Goal: Transaction & Acquisition: Download file/media

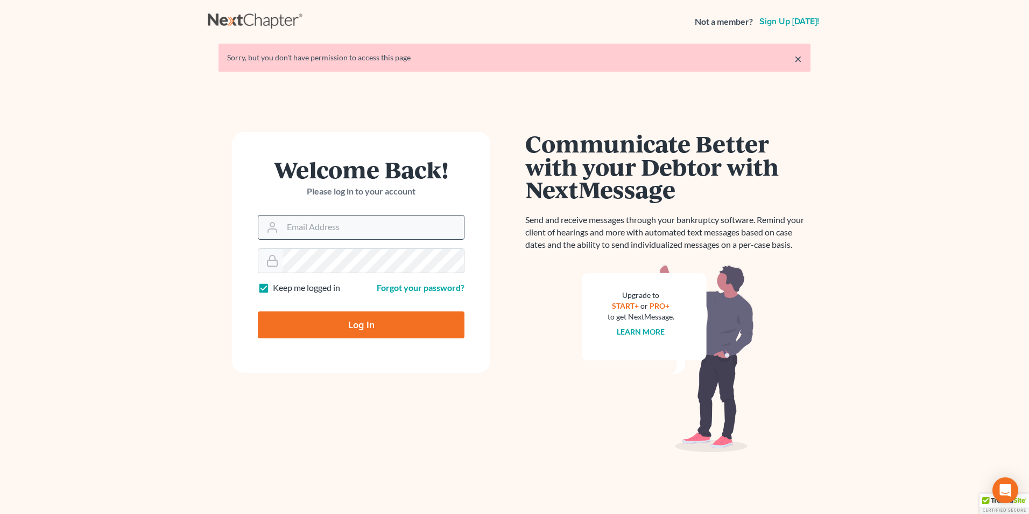
click at [339, 230] on input "Email Address" at bounding box center [373, 227] width 181 height 24
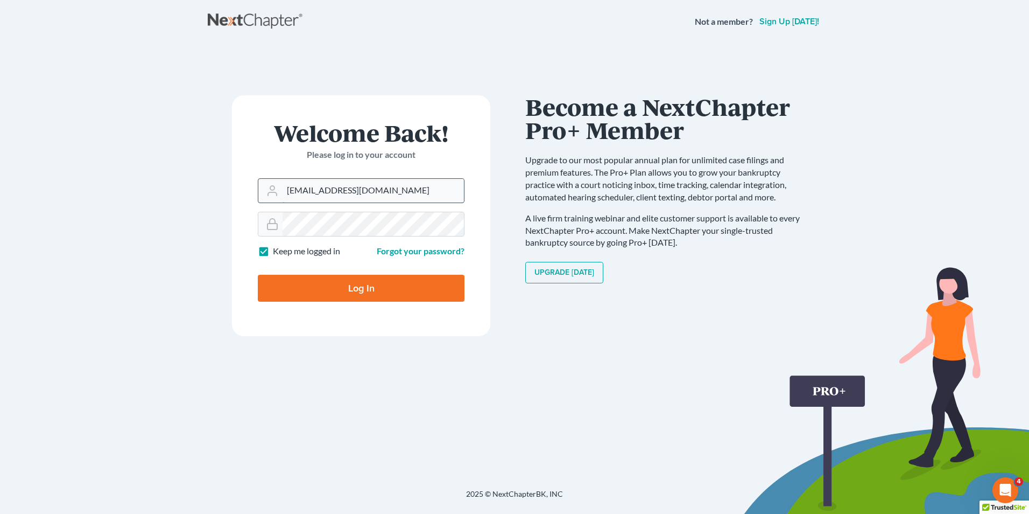
type input "[EMAIL_ADDRESS][DOMAIN_NAME]"
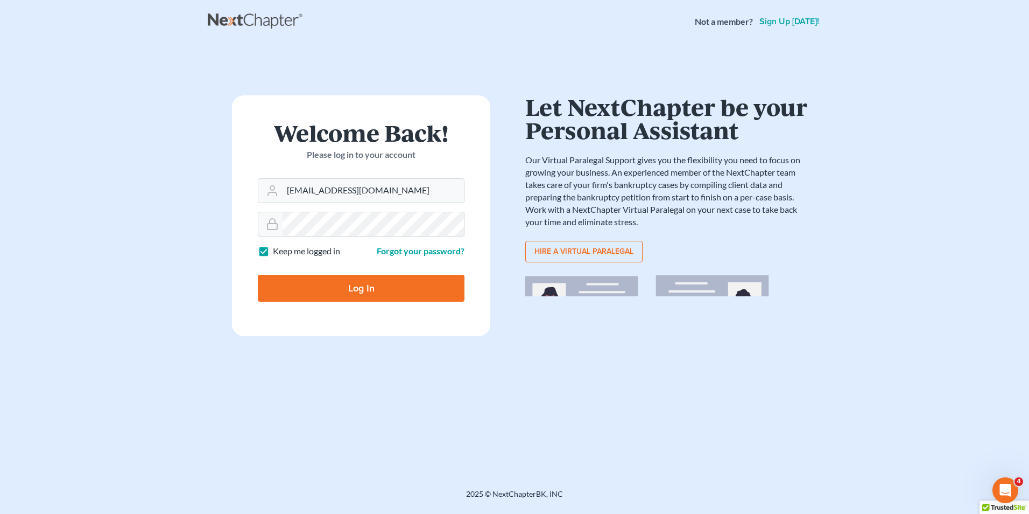
click at [366, 288] on input "Log In" at bounding box center [361, 288] width 207 height 27
type input "Thinking..."
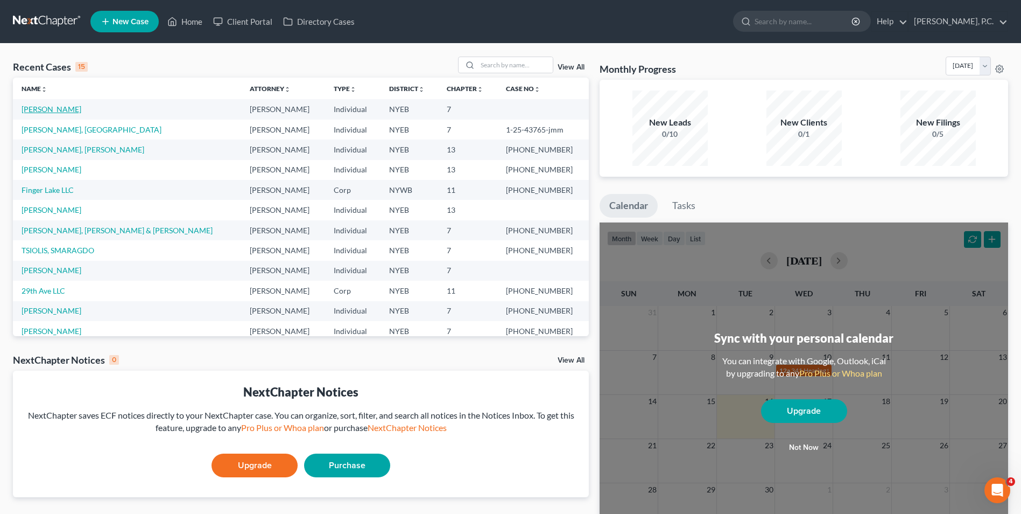
click at [73, 106] on link "[PERSON_NAME]" at bounding box center [52, 108] width 60 height 9
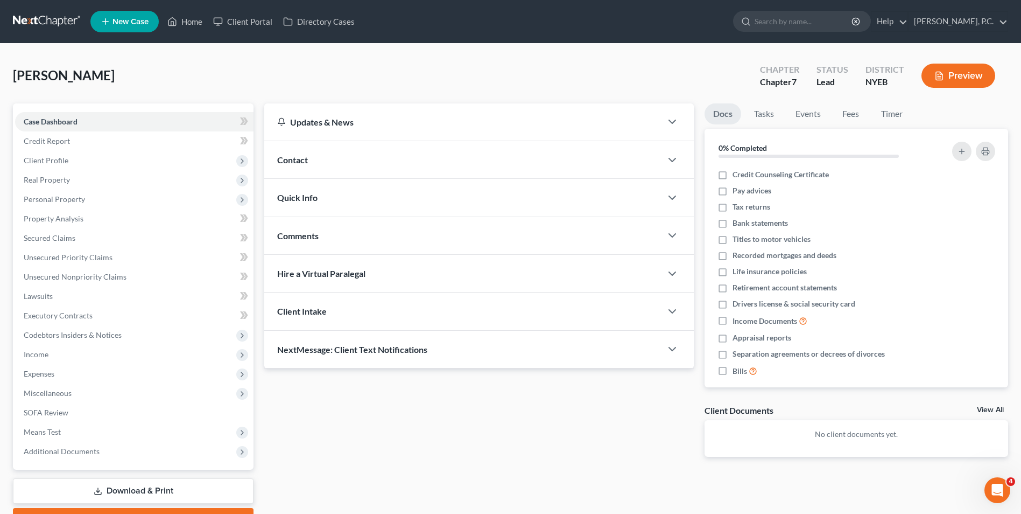
click at [965, 81] on button "Preview" at bounding box center [959, 76] width 74 height 24
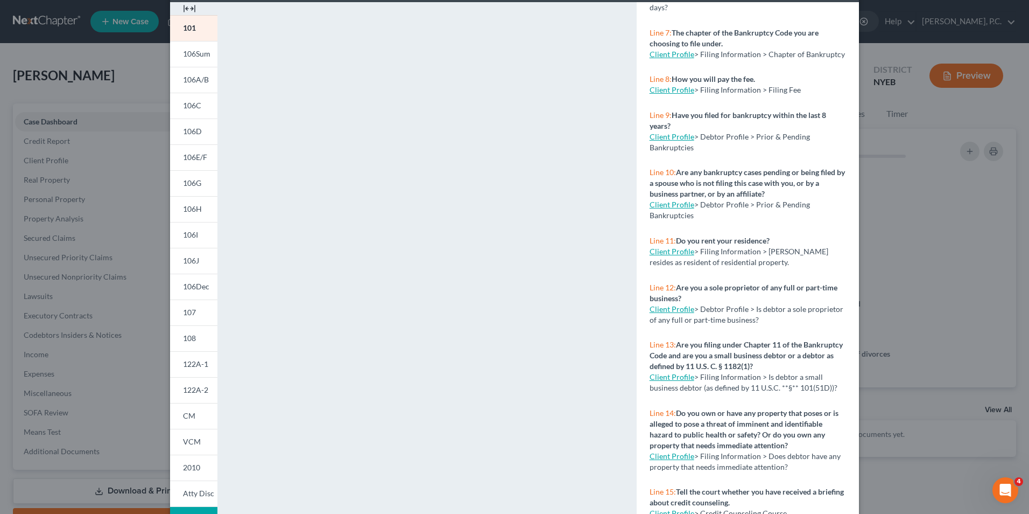
scroll to position [94, 0]
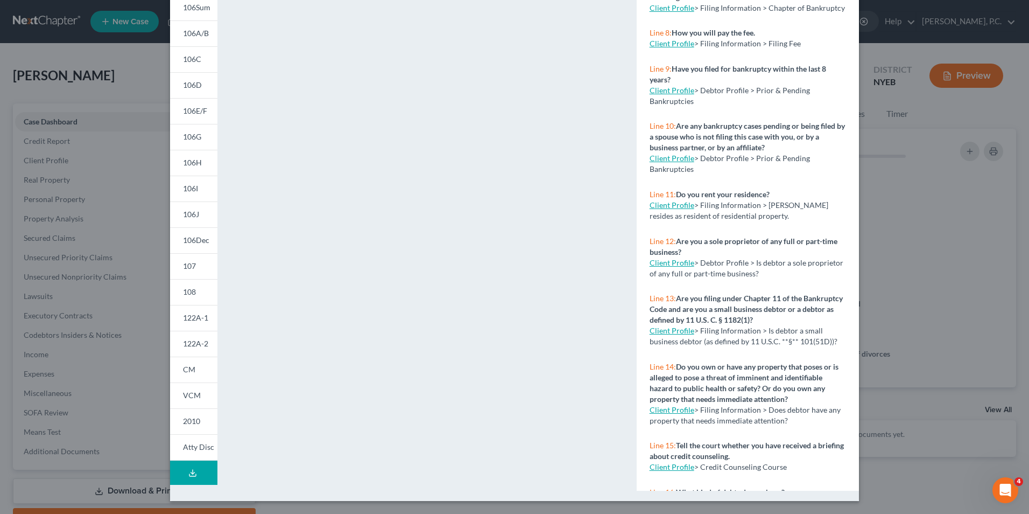
click at [194, 477] on button "Download Draft" at bounding box center [193, 472] width 47 height 24
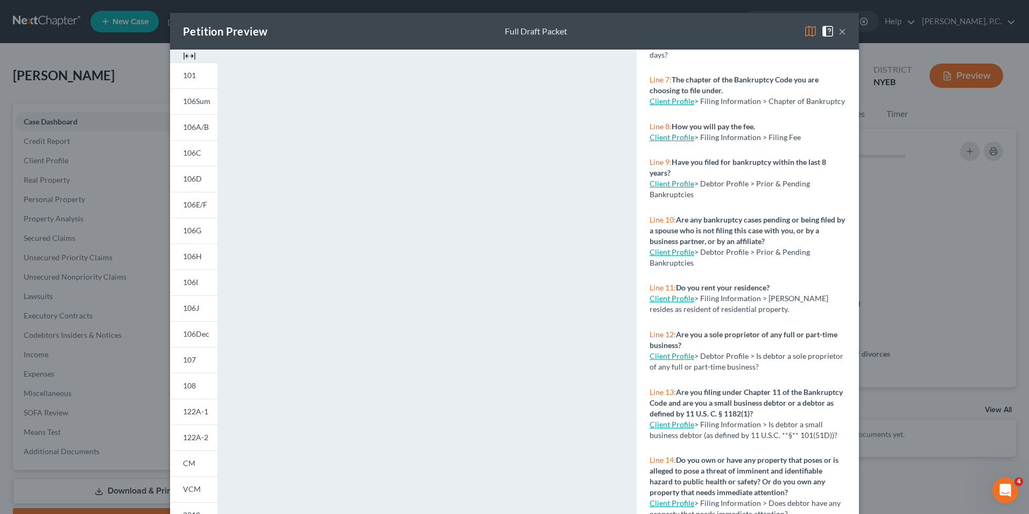
click at [188, 51] on img at bounding box center [189, 56] width 13 height 13
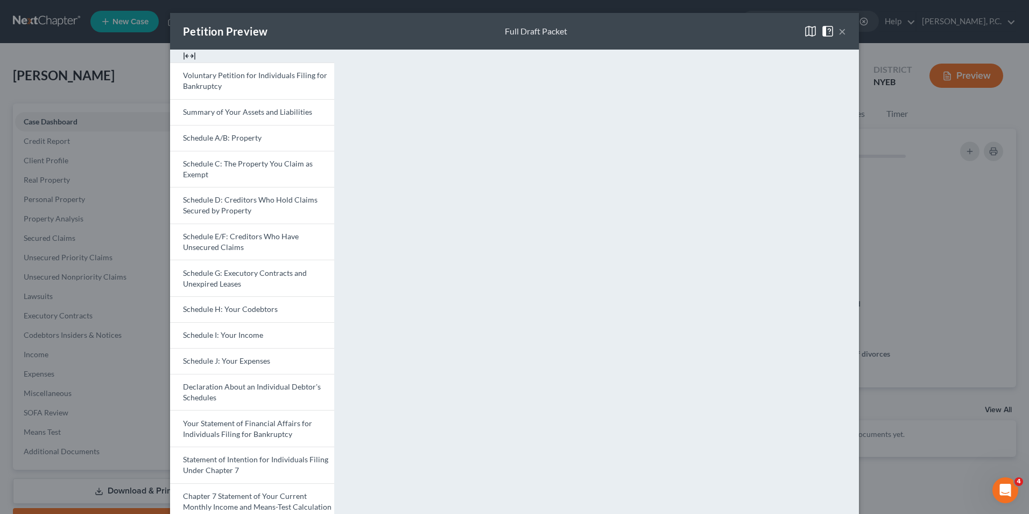
click at [839, 30] on button "×" at bounding box center [843, 31] width 8 height 13
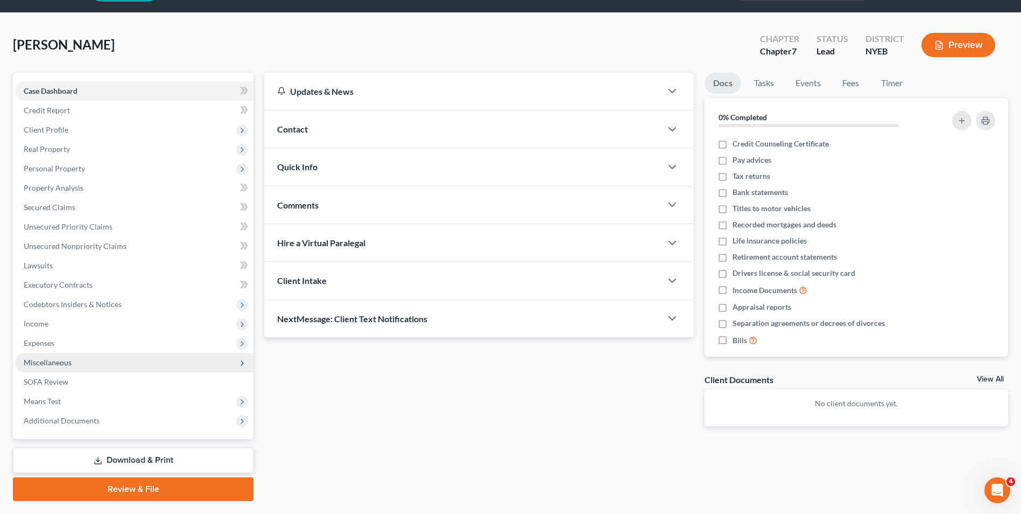
scroll to position [59, 0]
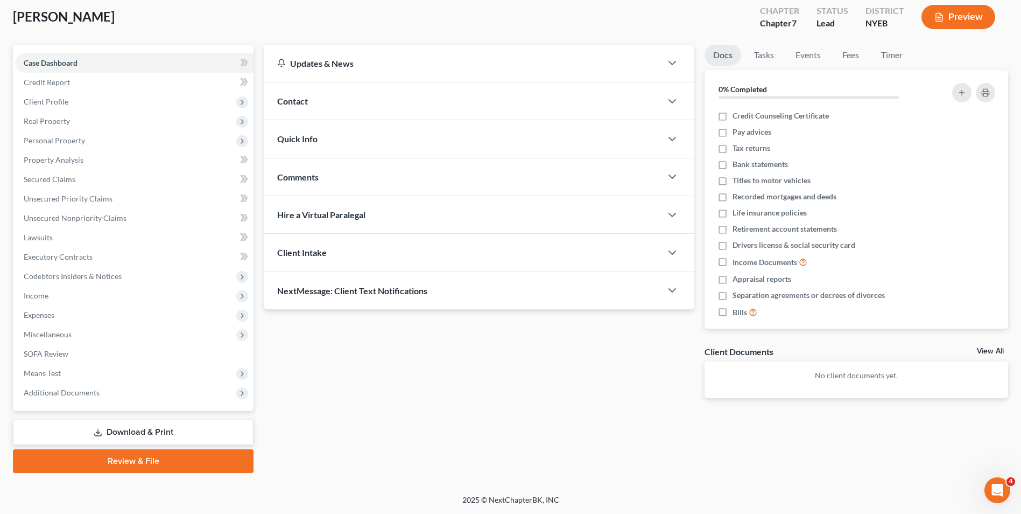
click at [141, 463] on link "Review & File" at bounding box center [133, 461] width 241 height 24
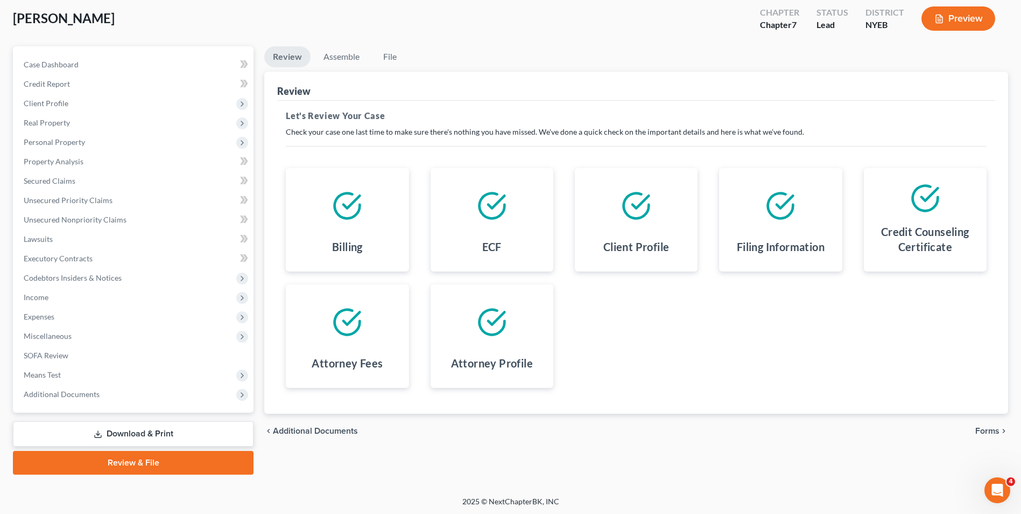
scroll to position [59, 0]
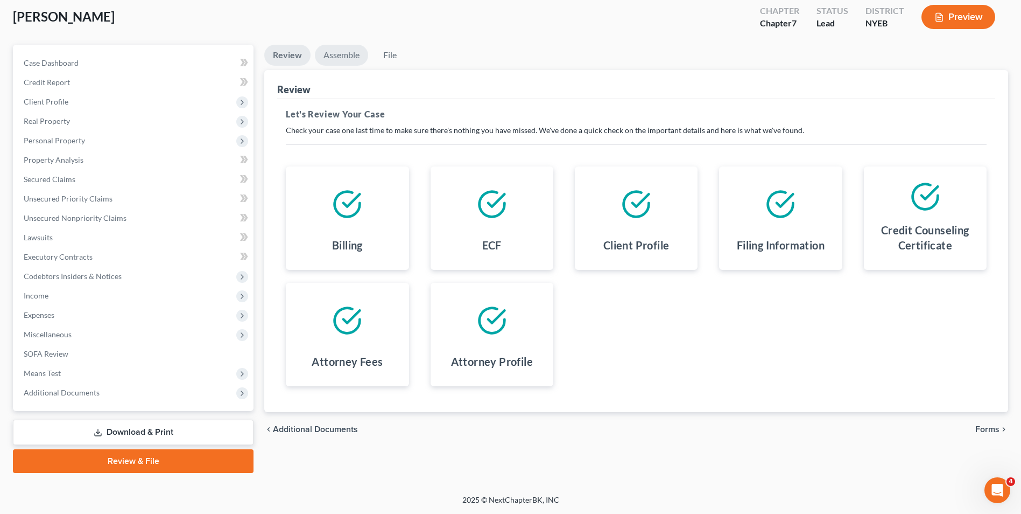
click at [350, 60] on link "Assemble" at bounding box center [341, 55] width 53 height 21
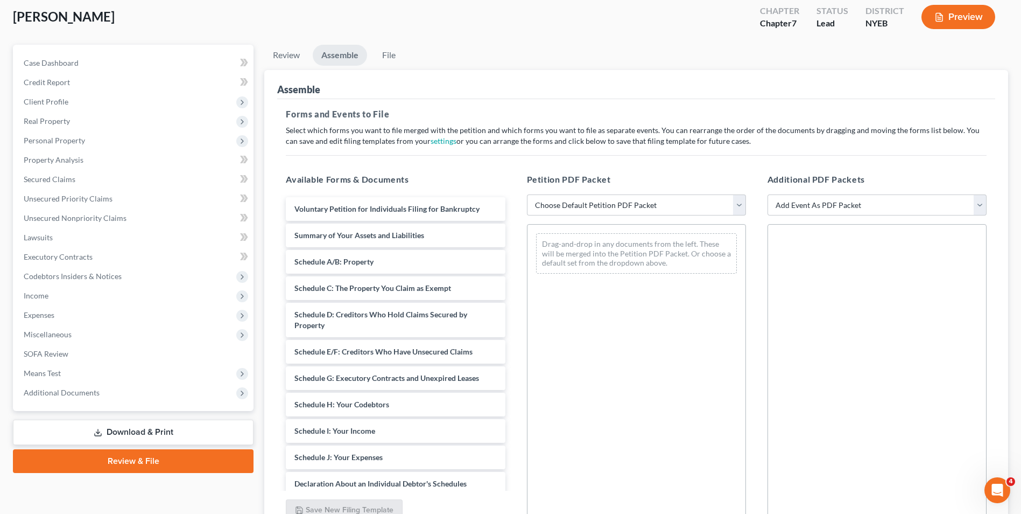
click at [154, 433] on link "Download & Print" at bounding box center [133, 431] width 241 height 25
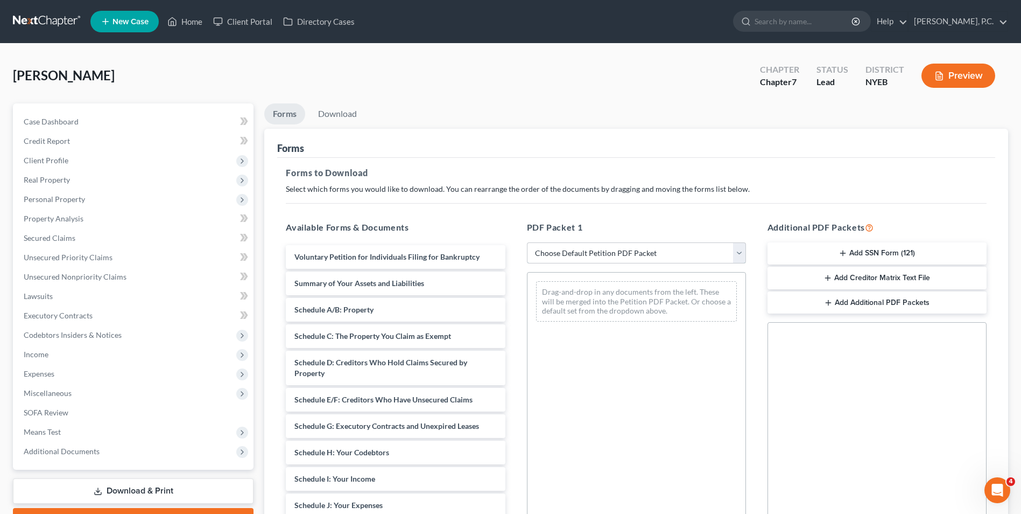
click at [642, 254] on select "Choose Default Petition PDF Packet Complete Bankruptcy Petition (all forms and …" at bounding box center [636, 253] width 219 height 22
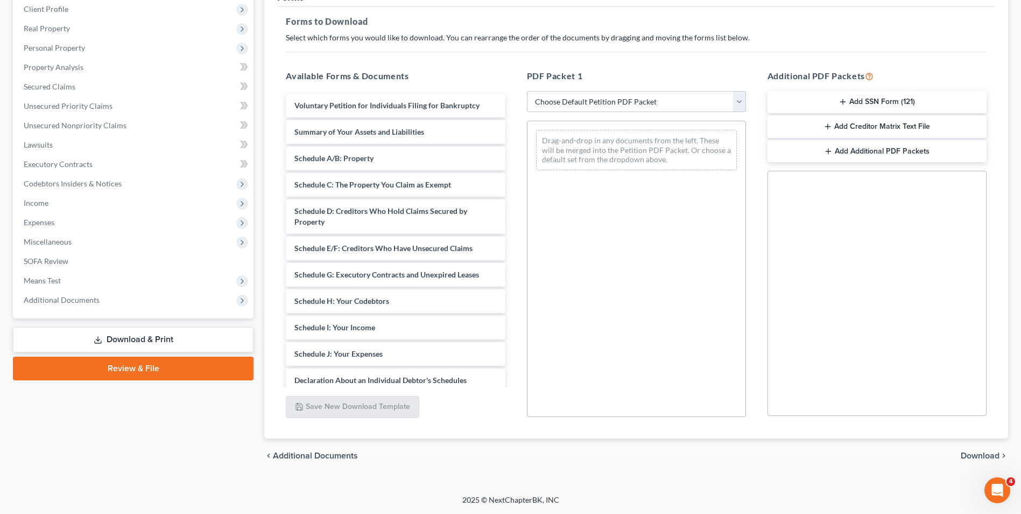
click at [125, 373] on link "Review & File" at bounding box center [133, 368] width 241 height 24
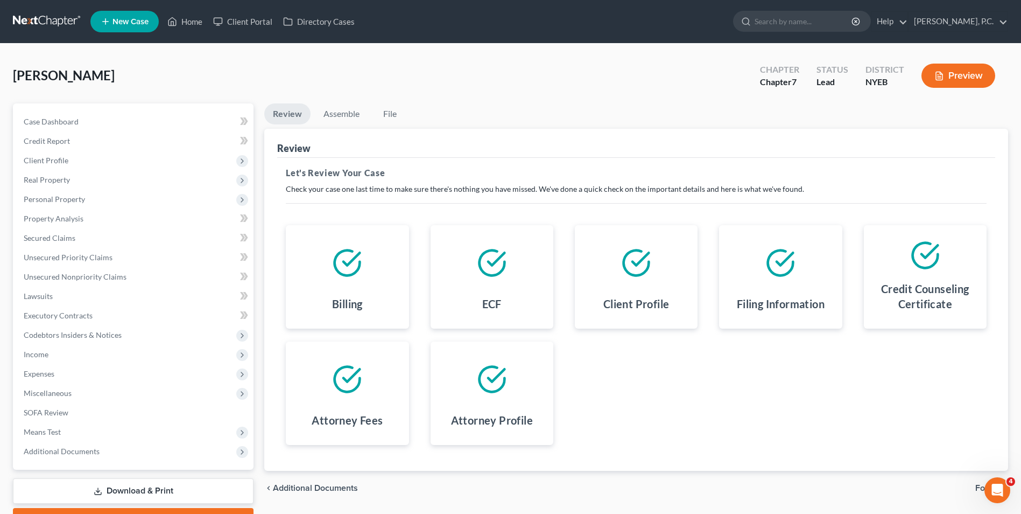
click at [483, 270] on icon at bounding box center [491, 262] width 25 height 25
click at [497, 262] on icon at bounding box center [492, 263] width 30 height 30
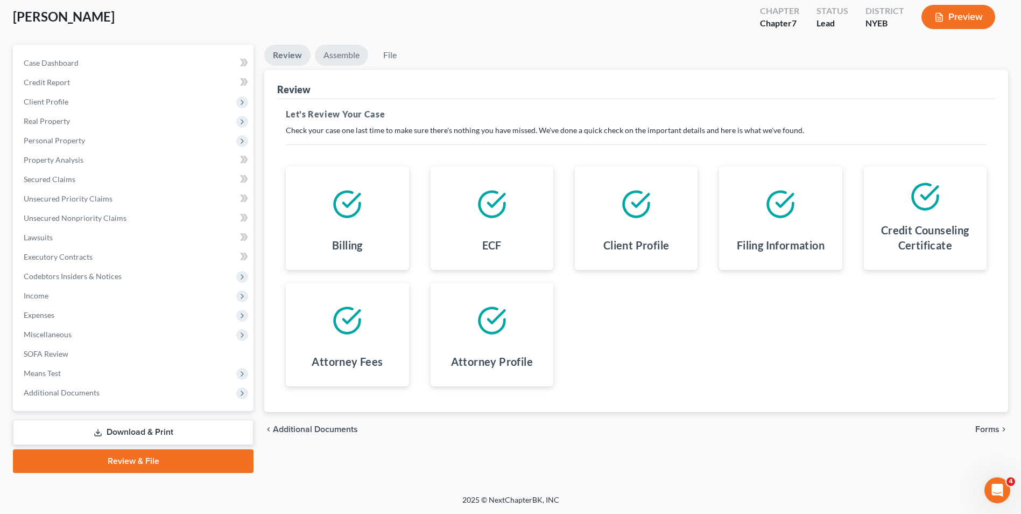
click at [336, 57] on link "Assemble" at bounding box center [341, 55] width 53 height 21
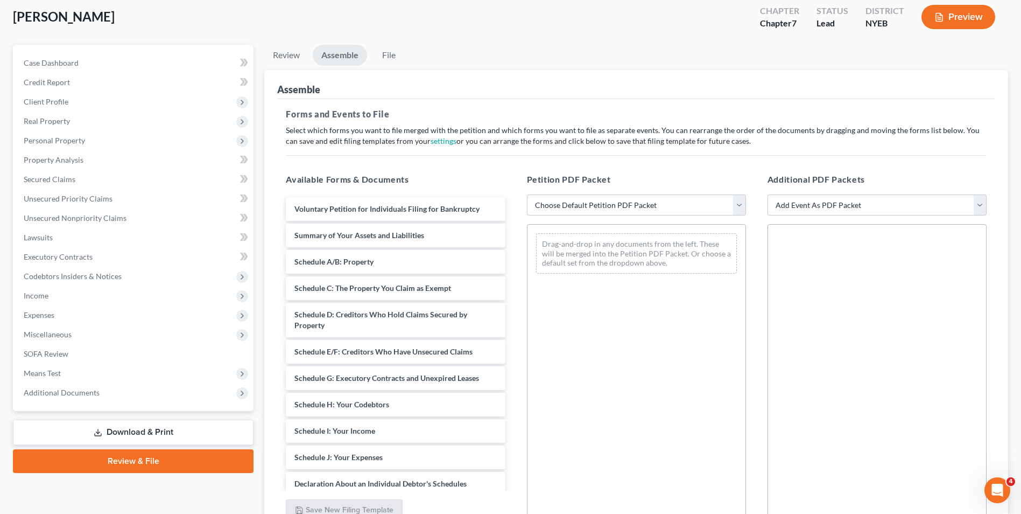
click at [592, 249] on div "Drag-and-drop in any documents from the left. These will be merged into the Pet…" at bounding box center [636, 253] width 201 height 40
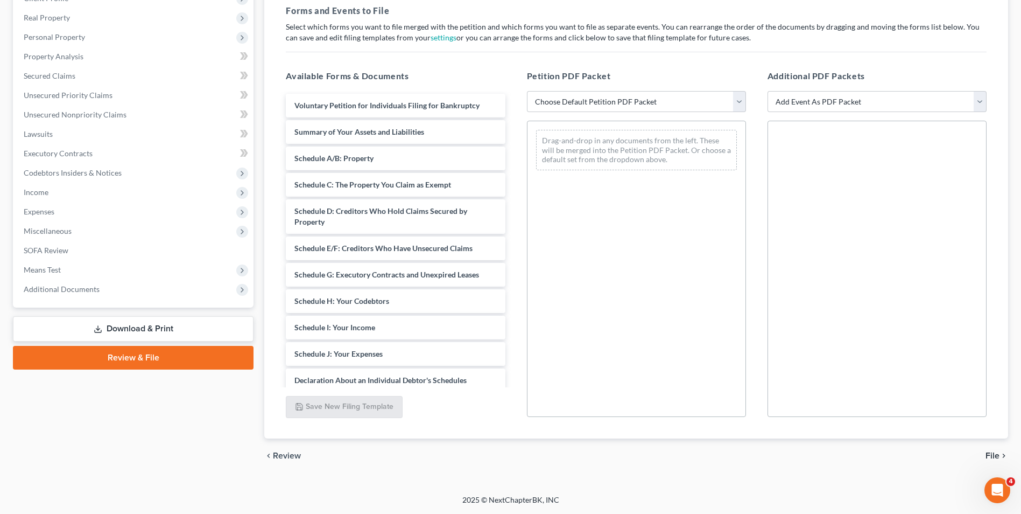
click at [81, 326] on link "Download & Print" at bounding box center [133, 328] width 241 height 25
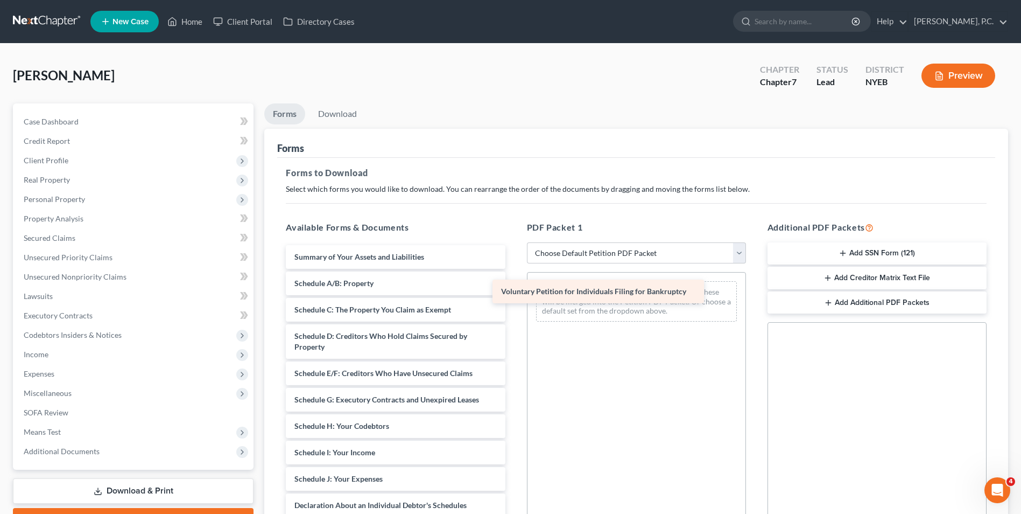
drag, startPoint x: 381, startPoint y: 253, endPoint x: 588, endPoint y: 287, distance: 210.0
click at [514, 287] on div "Voluntary Petition for Individuals Filing for Bankruptcy Voluntary Petition for…" at bounding box center [395, 508] width 236 height 526
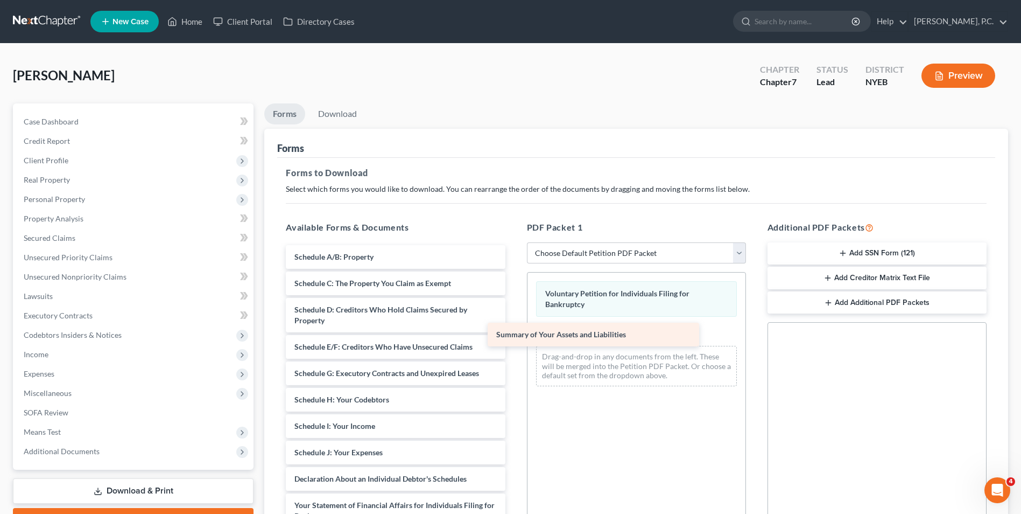
drag, startPoint x: 372, startPoint y: 259, endPoint x: 574, endPoint y: 336, distance: 216.2
click at [514, 336] on div "Summary of Your Assets and Liabilities Summary of Your Assets and Liabilities S…" at bounding box center [395, 495] width 236 height 500
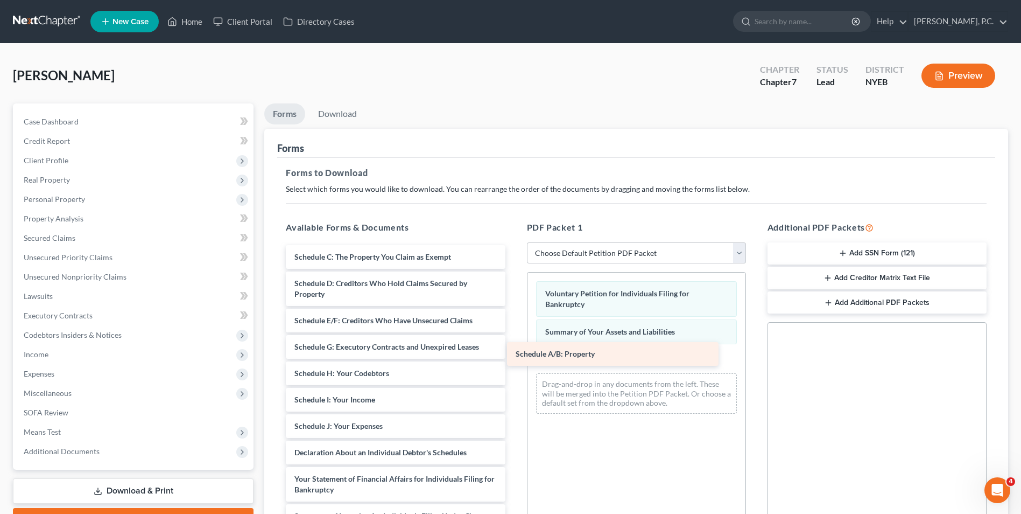
drag, startPoint x: 349, startPoint y: 256, endPoint x: 570, endPoint y: 353, distance: 241.5
click at [514, 353] on div "Schedule A/B: Property Schedule A/B: Property Schedule C: The Property You Clai…" at bounding box center [395, 481] width 236 height 473
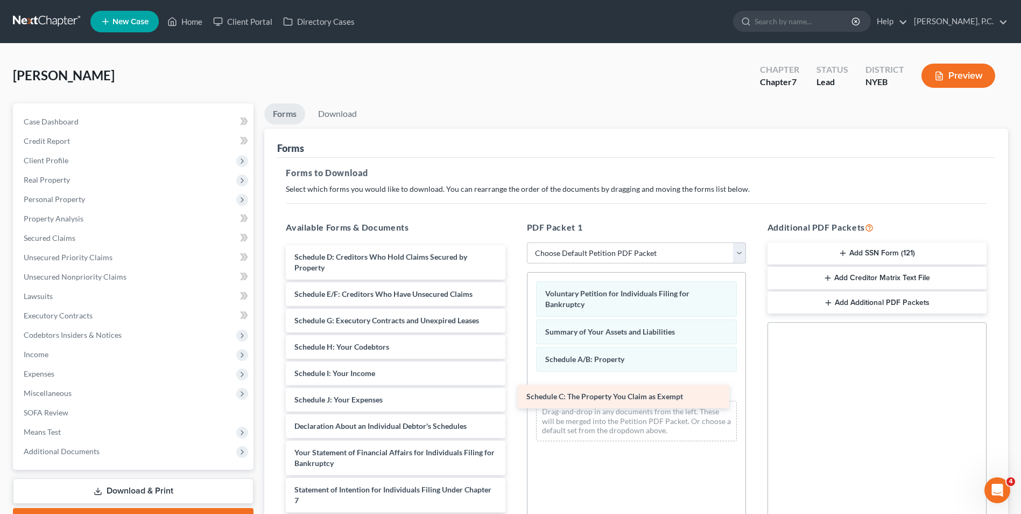
drag, startPoint x: 359, startPoint y: 261, endPoint x: 591, endPoint y: 400, distance: 270.7
click at [514, 400] on div "Schedule C: The Property You Claim as Exempt Schedule C: The Property You Claim…" at bounding box center [395, 468] width 236 height 447
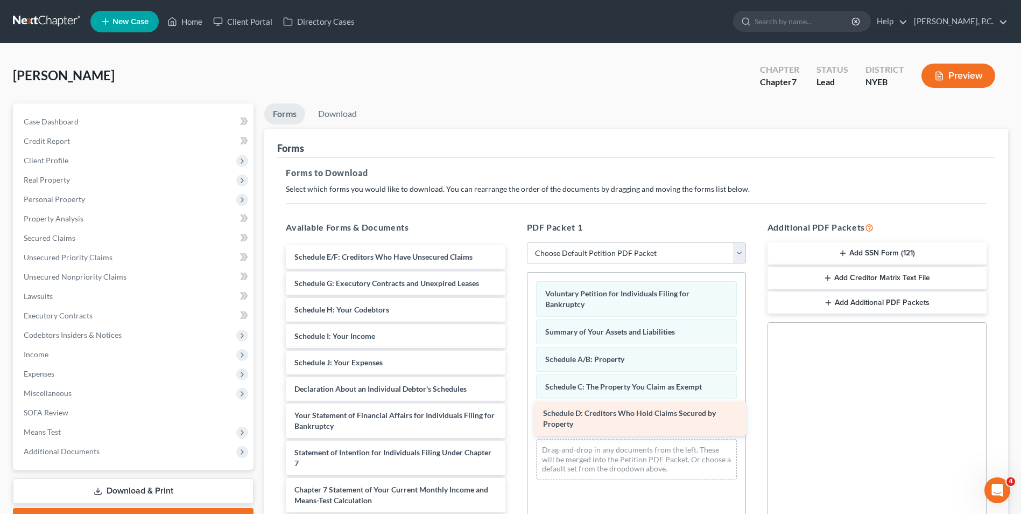
drag, startPoint x: 334, startPoint y: 264, endPoint x: 583, endPoint y: 420, distance: 293.6
click at [514, 420] on div "Schedule D: Creditors Who Hold Claims Secured by Property Schedule D: Creditors…" at bounding box center [395, 450] width 236 height 410
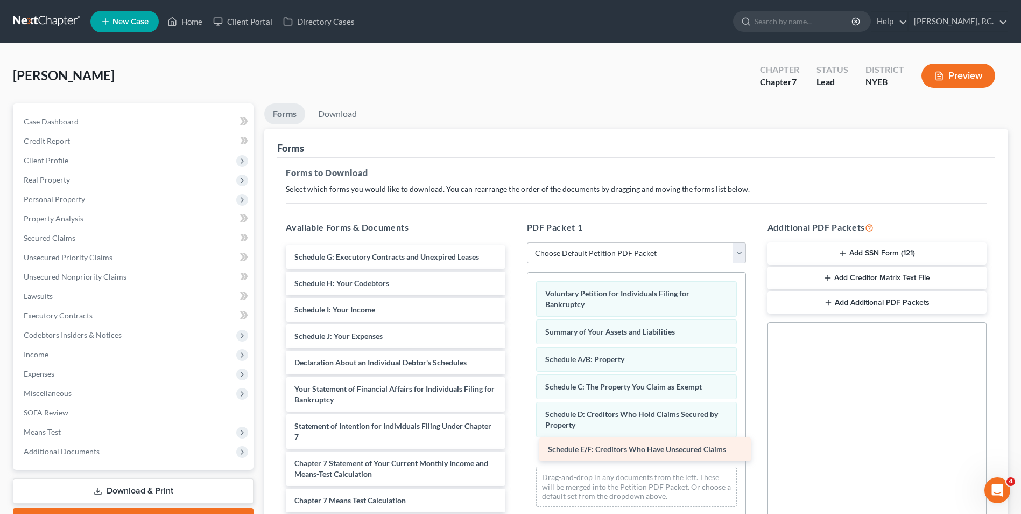
drag, startPoint x: 298, startPoint y: 260, endPoint x: 551, endPoint y: 452, distance: 318.2
click at [514, 452] on div "Schedule E/F: Creditors Who Have Unsecured Claims Schedule E/F: Creditors Who H…" at bounding box center [395, 436] width 236 height 383
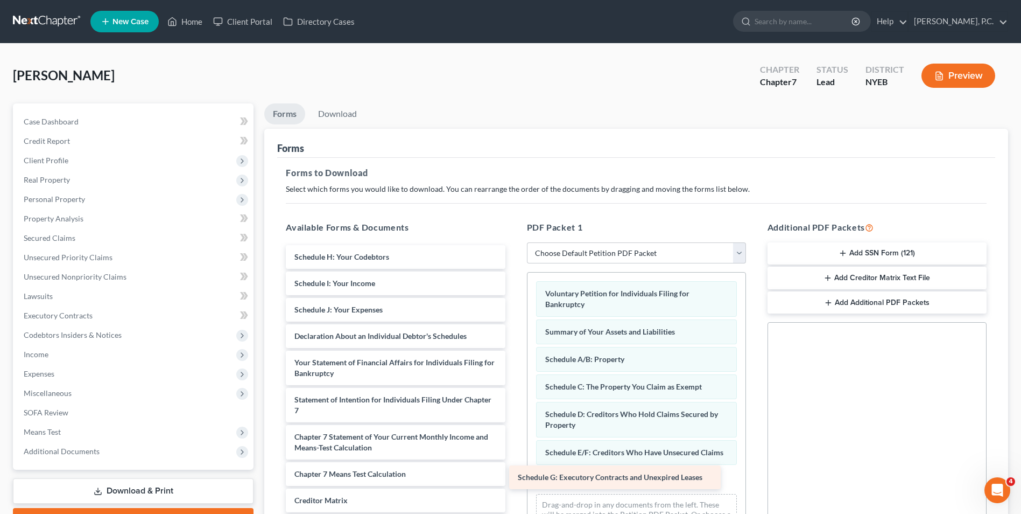
drag, startPoint x: 365, startPoint y: 257, endPoint x: 588, endPoint y: 477, distance: 313.3
click at [514, 477] on div "Schedule G: Executory Contracts and Unexpired Leases Schedule G: Executory Cont…" at bounding box center [395, 423] width 236 height 357
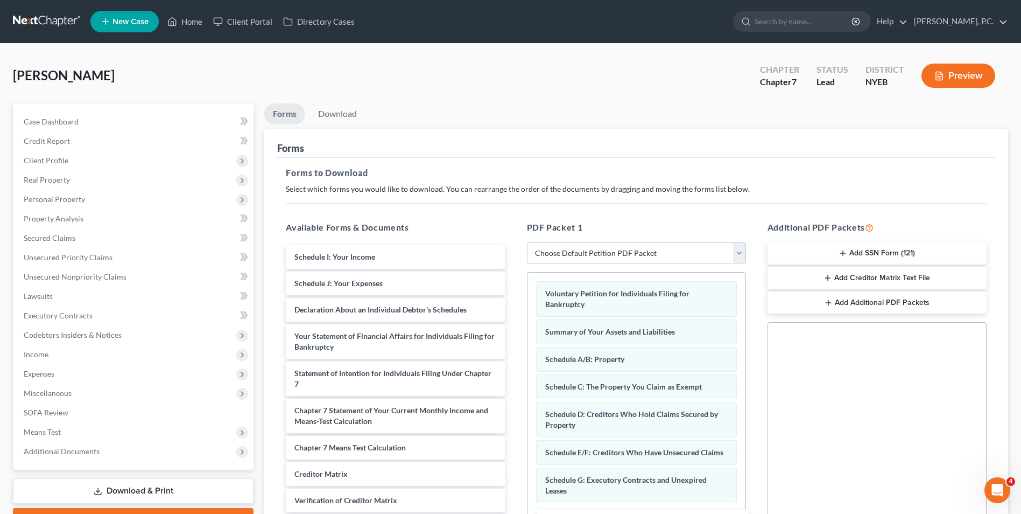
drag, startPoint x: 355, startPoint y: 256, endPoint x: 607, endPoint y: 521, distance: 364.8
click at [607, 513] on html "Home New Case Client Portal Directory Cases [PERSON_NAME], [PERSON_NAME]. [PERS…" at bounding box center [510, 332] width 1021 height 665
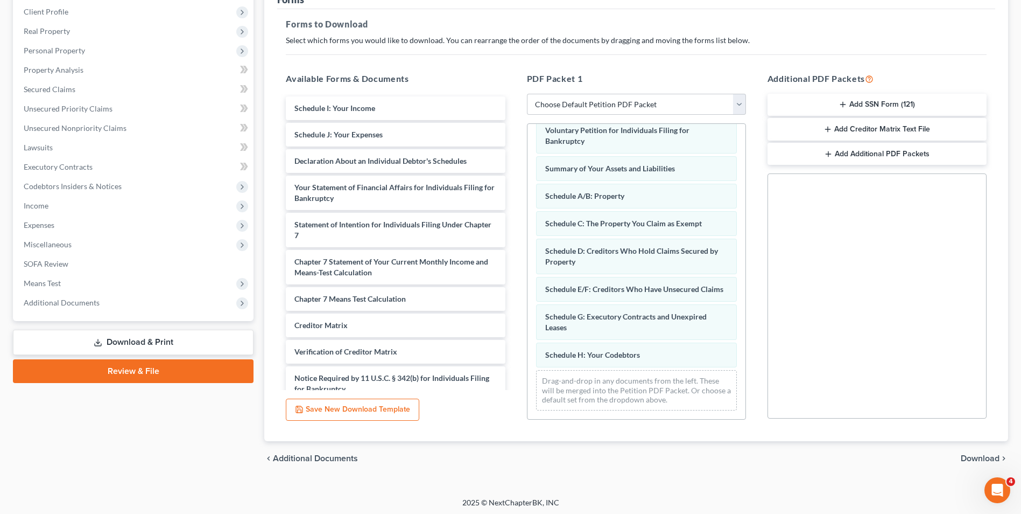
scroll to position [151, 0]
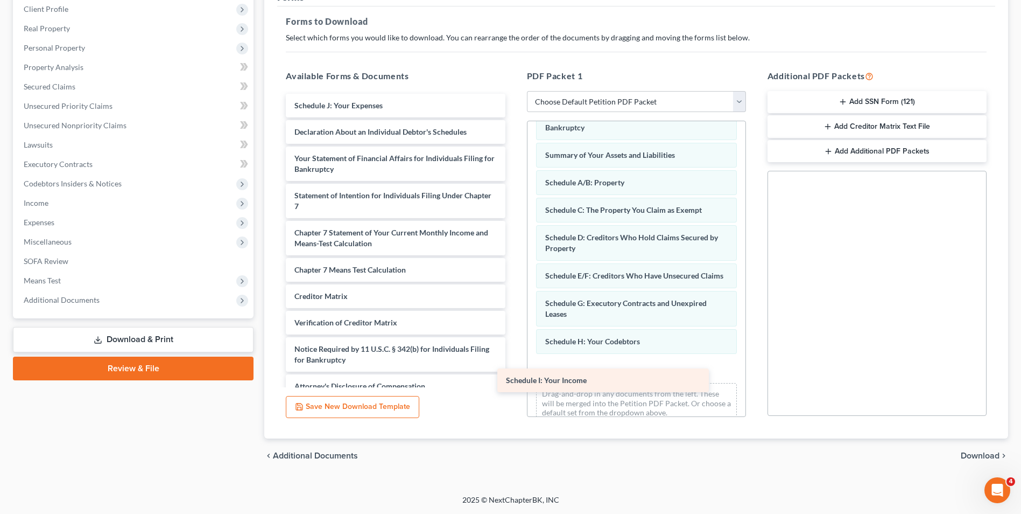
drag, startPoint x: 329, startPoint y: 109, endPoint x: 540, endPoint y: 383, distance: 346.6
click at [514, 383] on div "Schedule I: Your Income Schedule I: Your Income Schedule J: Your Expenses Decla…" at bounding box center [395, 246] width 236 height 304
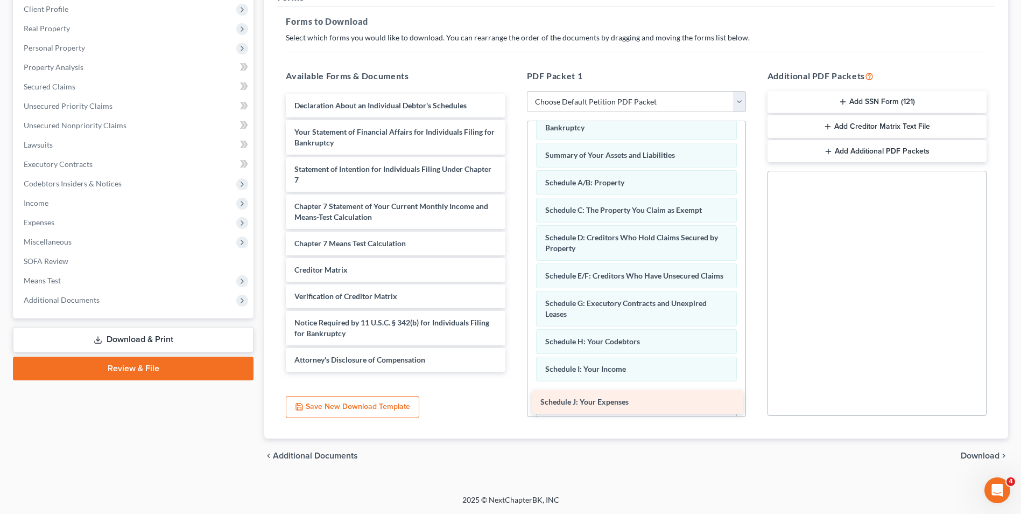
drag, startPoint x: 308, startPoint y: 104, endPoint x: 554, endPoint y: 400, distance: 385.0
click at [514, 371] on div "Schedule J: Your Expenses Schedule J: Your Expenses Declaration About an Indivi…" at bounding box center [395, 233] width 236 height 278
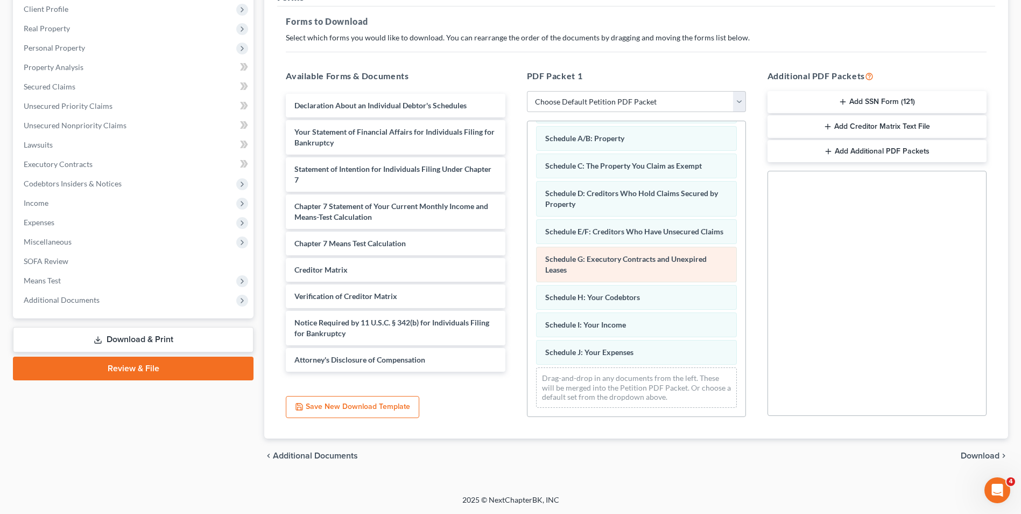
scroll to position [80, 0]
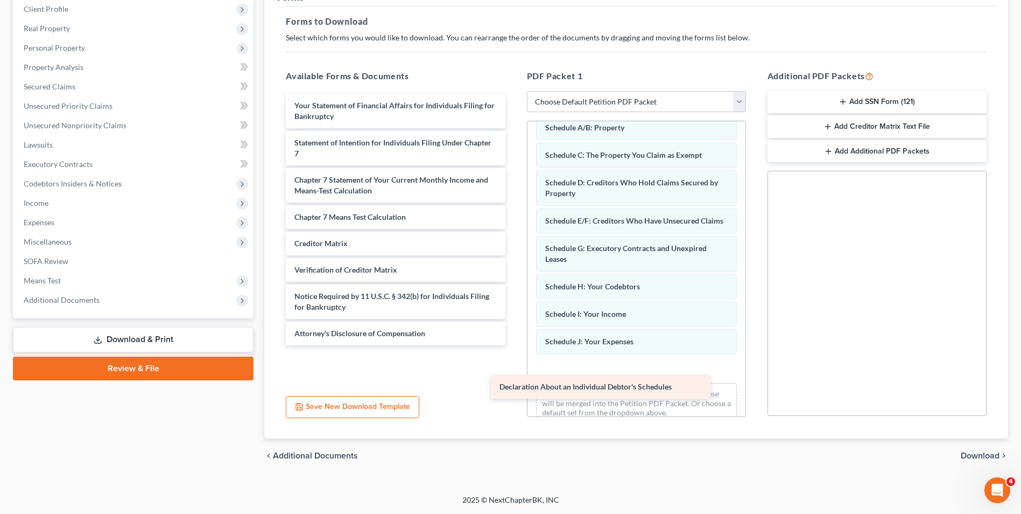
drag, startPoint x: 349, startPoint y: 108, endPoint x: 554, endPoint y: 386, distance: 345.7
click at [514, 345] on div "Declaration About an Individual Debtor's Schedules Declaration About an Individ…" at bounding box center [395, 219] width 236 height 251
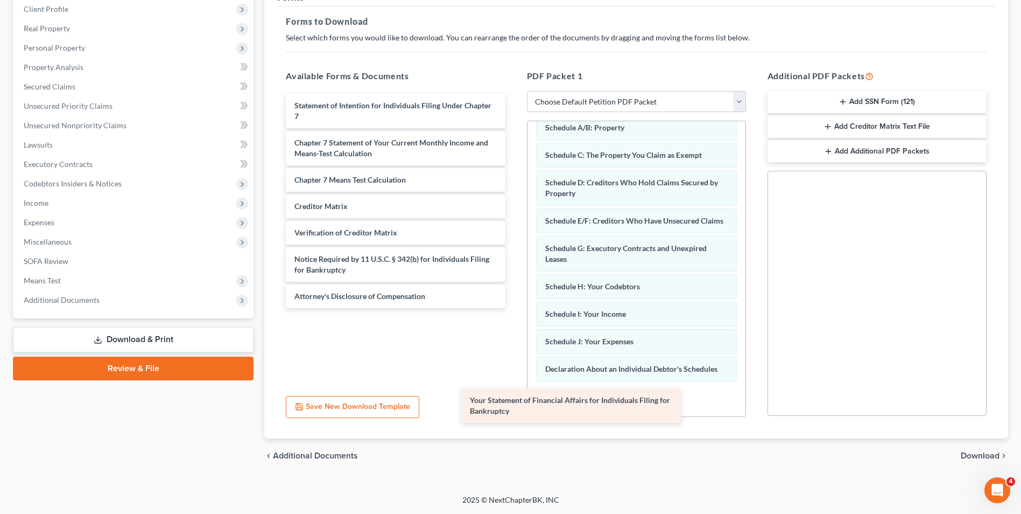
drag, startPoint x: 376, startPoint y: 103, endPoint x: 549, endPoint y: 396, distance: 339.6
click at [514, 308] on div "Your Statement of Financial Affairs for Individuals Filing for Bankruptcy Your …" at bounding box center [395, 201] width 236 height 214
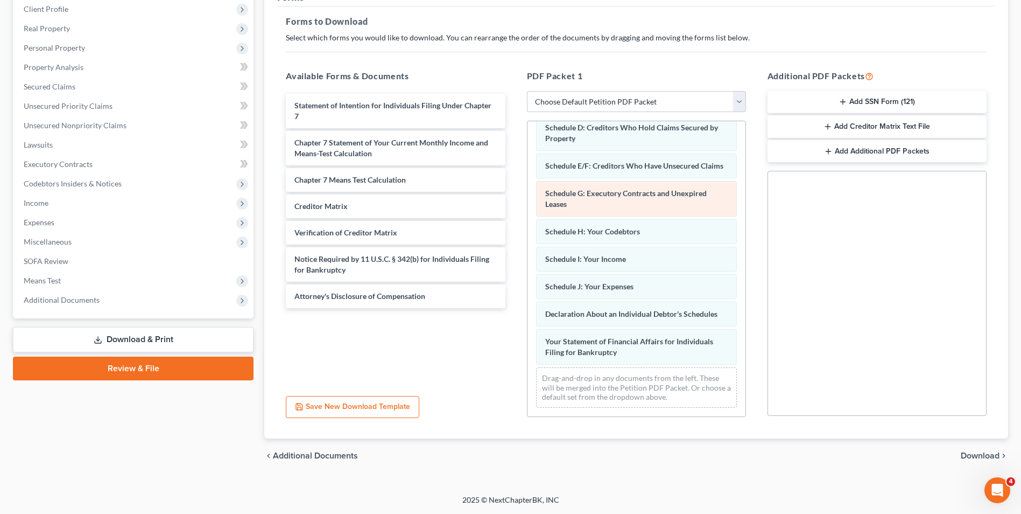
scroll to position [146, 0]
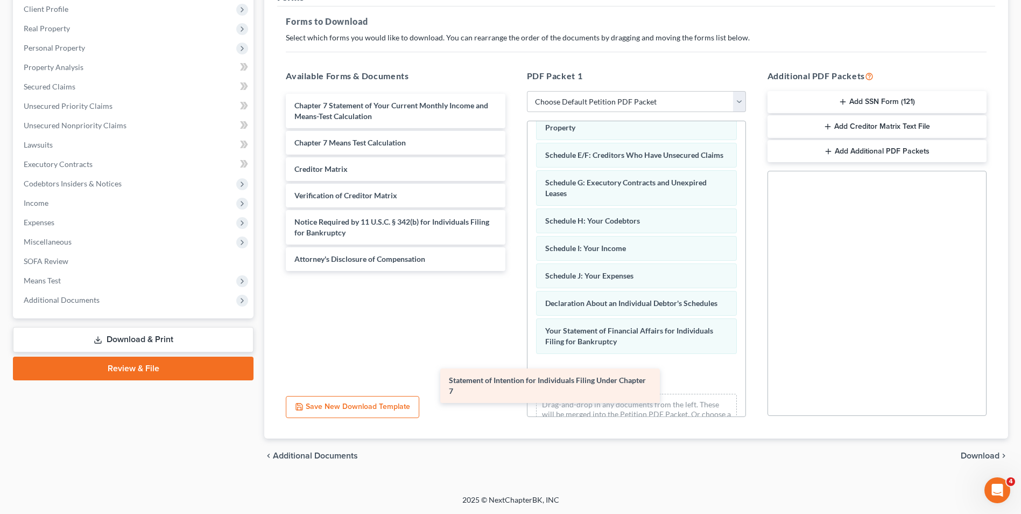
drag, startPoint x: 384, startPoint y: 113, endPoint x: 538, endPoint y: 388, distance: 315.0
click at [514, 271] on div "Statement of Intention for Individuals Filing Under Chapter 7 Statement of Inte…" at bounding box center [395, 182] width 236 height 177
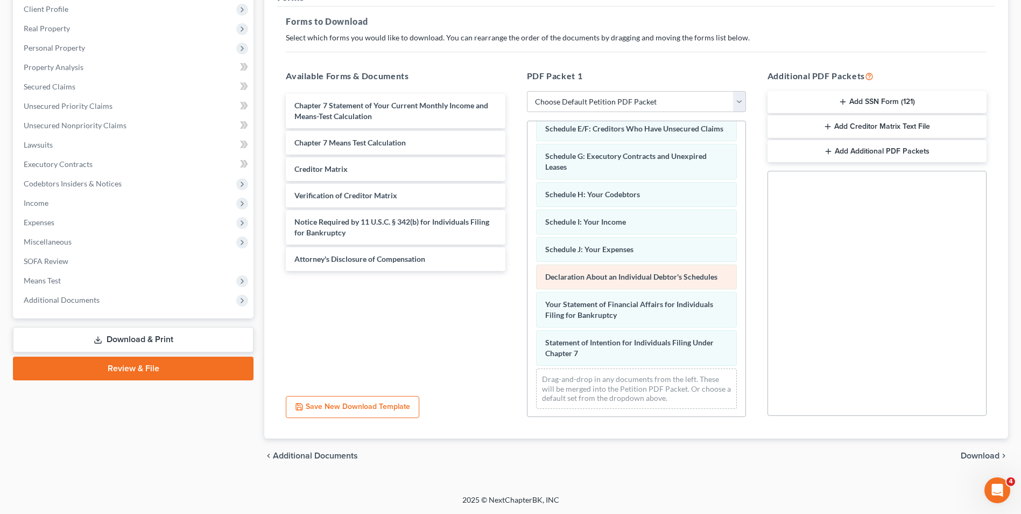
scroll to position [184, 0]
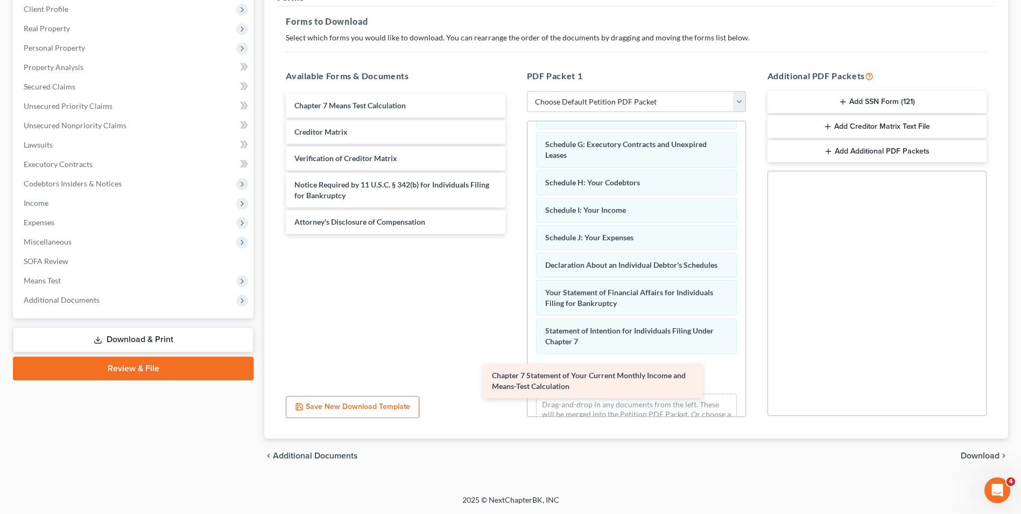
drag, startPoint x: 315, startPoint y: 104, endPoint x: 512, endPoint y: 374, distance: 334.3
click at [512, 234] on div "Chapter 7 Statement of Your Current Monthly Income and Means-Test Calculation C…" at bounding box center [395, 164] width 236 height 140
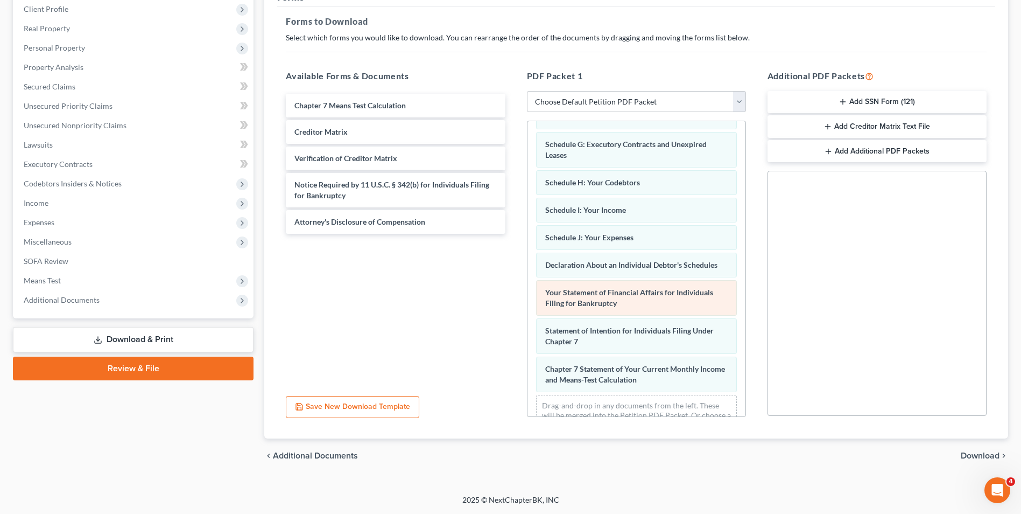
scroll to position [222, 0]
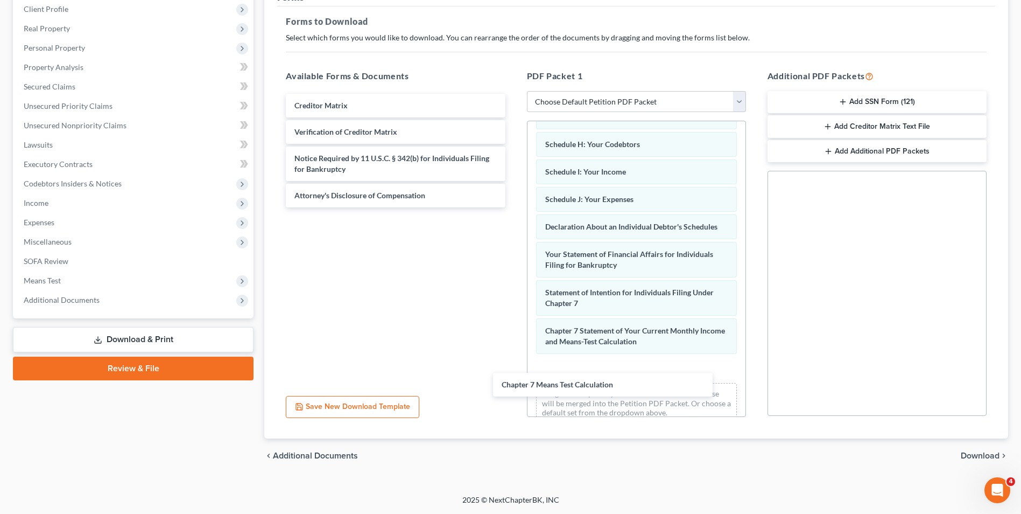
drag, startPoint x: 326, startPoint y: 105, endPoint x: 529, endPoint y: 378, distance: 340.6
click at [514, 207] on div "Chapter 7 Means Test Calculation Chapter 7 Means Test Calculation Creditor Matr…" at bounding box center [395, 151] width 236 height 114
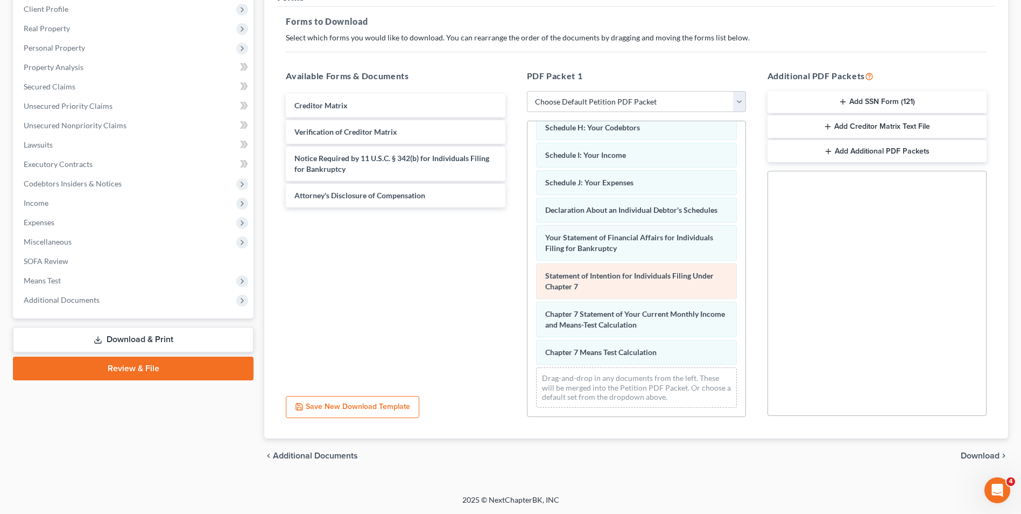
scroll to position [250, 0]
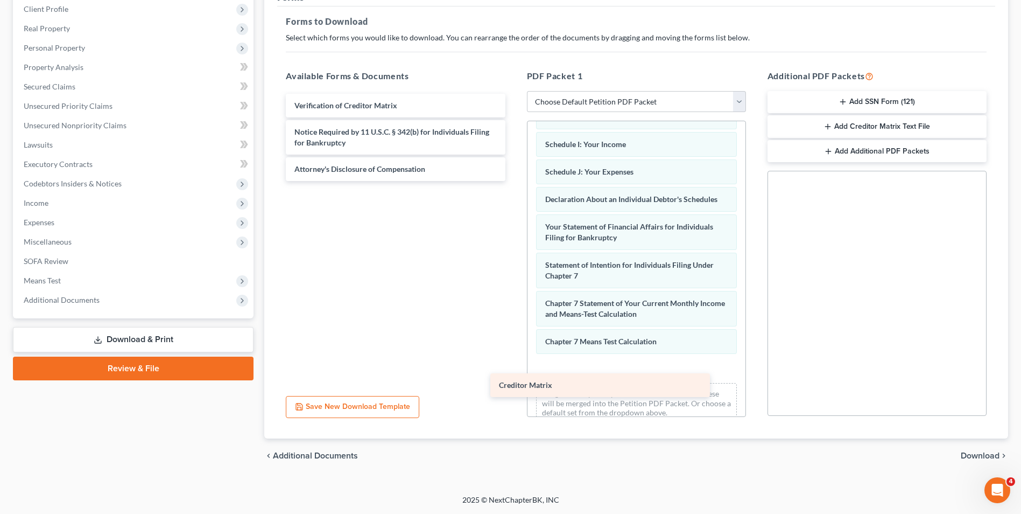
drag, startPoint x: 355, startPoint y: 105, endPoint x: 560, endPoint y: 384, distance: 346.3
click at [514, 181] on div "Creditor Matrix Creditor Matrix Verification of Creditor Matrix Notice Required…" at bounding box center [395, 137] width 236 height 87
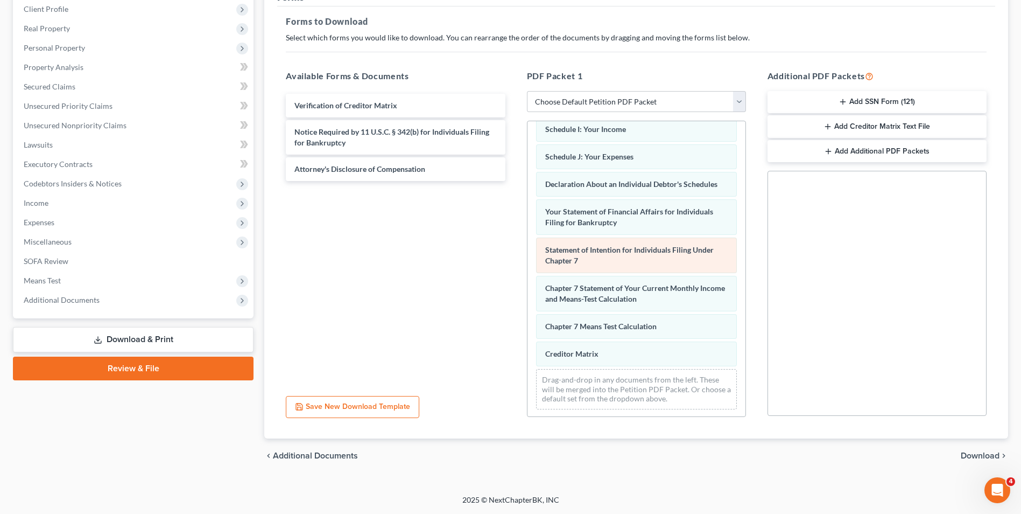
scroll to position [277, 0]
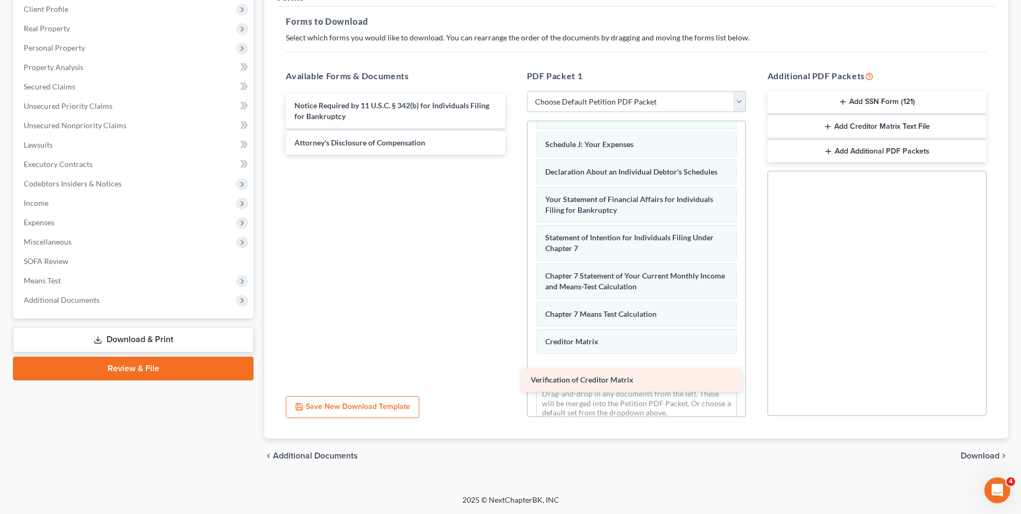
drag, startPoint x: 364, startPoint y: 108, endPoint x: 600, endPoint y: 382, distance: 361.8
click at [514, 155] on div "Verification of Creditor Matrix Verification of Creditor Matrix Notice Required…" at bounding box center [395, 124] width 236 height 61
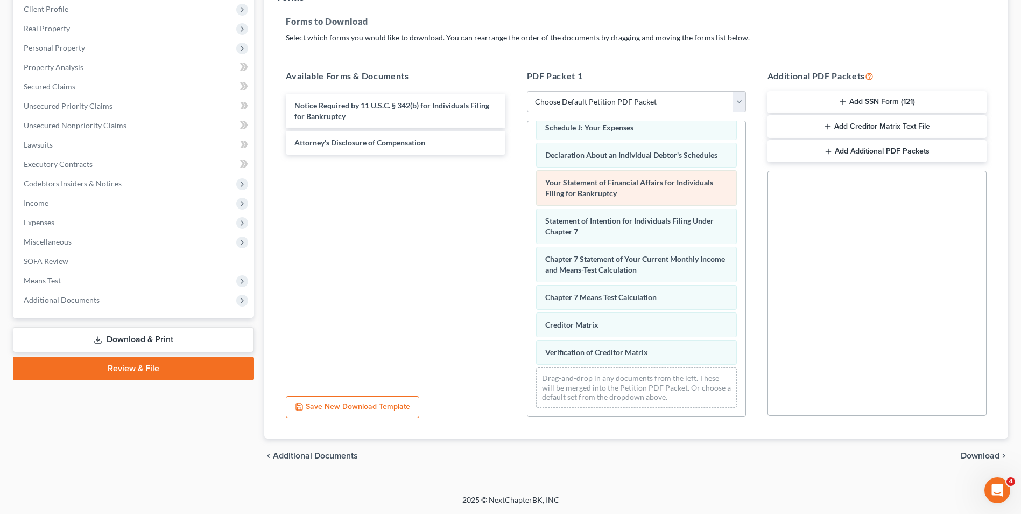
scroll to position [305, 0]
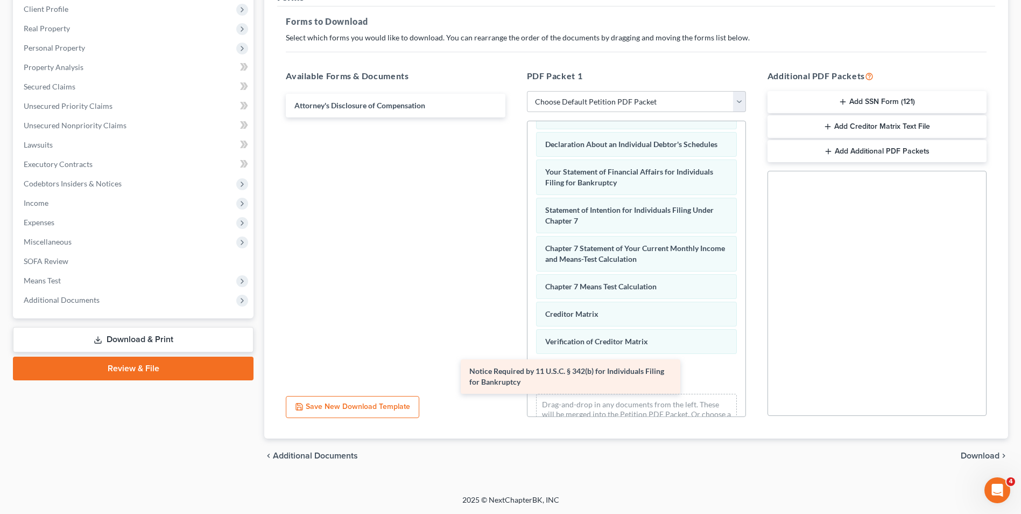
drag, startPoint x: 417, startPoint y: 110, endPoint x: 592, endPoint y: 376, distance: 317.9
click at [514, 117] on div "Notice Required by 11 U.S.C. § 342(b) for Individuals Filing for Bankruptcy Not…" at bounding box center [395, 106] width 236 height 24
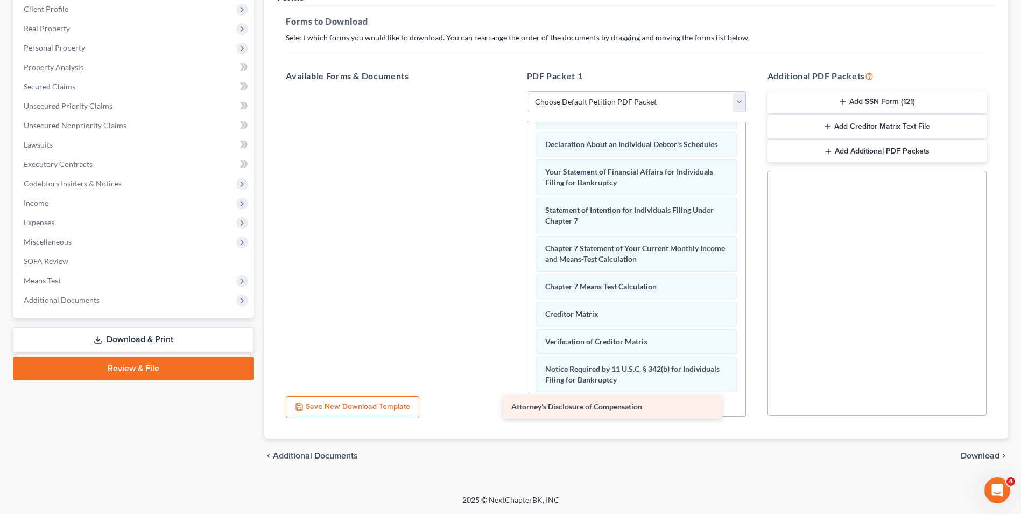
drag, startPoint x: 353, startPoint y: 105, endPoint x: 570, endPoint y: 406, distance: 371.0
click at [514, 91] on div "Attorney's Disclosure of Compensation Attorney's Disclosure of Compensation" at bounding box center [395, 91] width 236 height 0
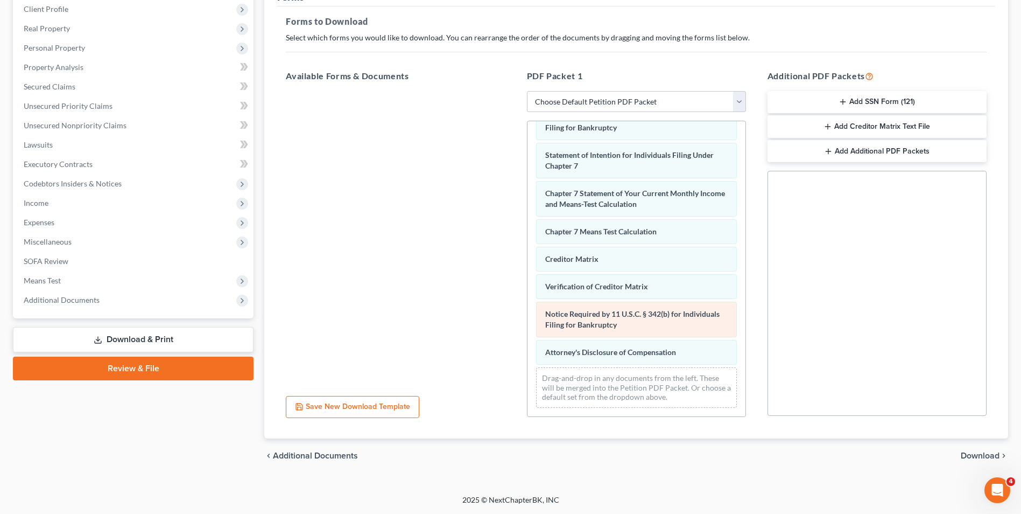
scroll to position [370, 0]
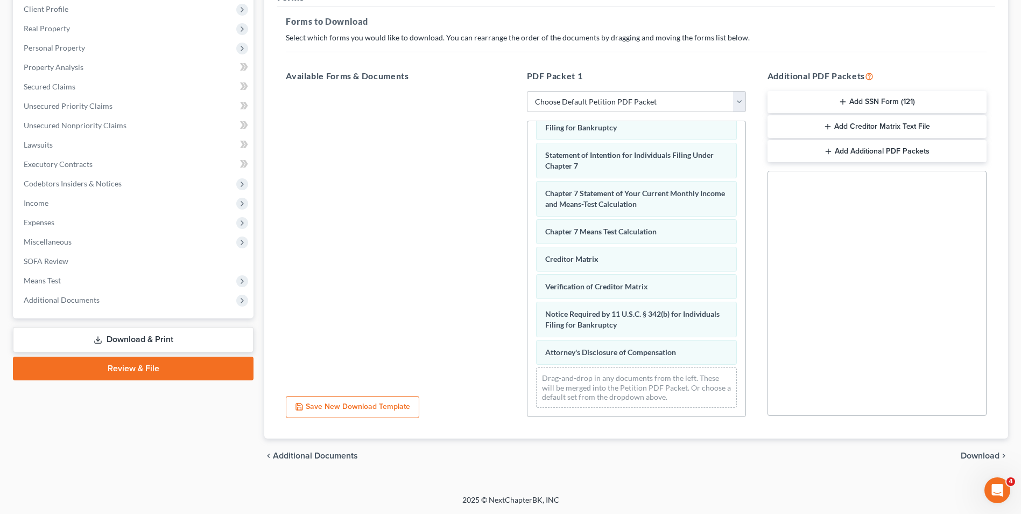
click at [975, 455] on span "Download" at bounding box center [980, 455] width 39 height 9
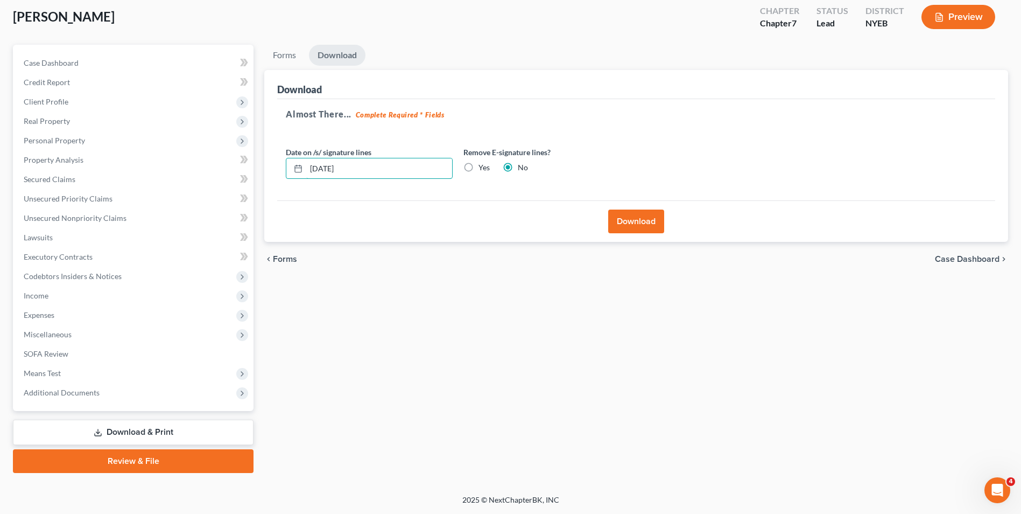
drag, startPoint x: 383, startPoint y: 168, endPoint x: 274, endPoint y: 172, distance: 109.3
click at [274, 172] on div "Download Almost There... Complete Required * Fields Date on /s/ signature lines…" at bounding box center [636, 156] width 744 height 172
click at [479, 168] on label "Yes" at bounding box center [484, 167] width 11 height 11
click at [483, 168] on input "Yes" at bounding box center [486, 165] width 7 height 7
radio input "true"
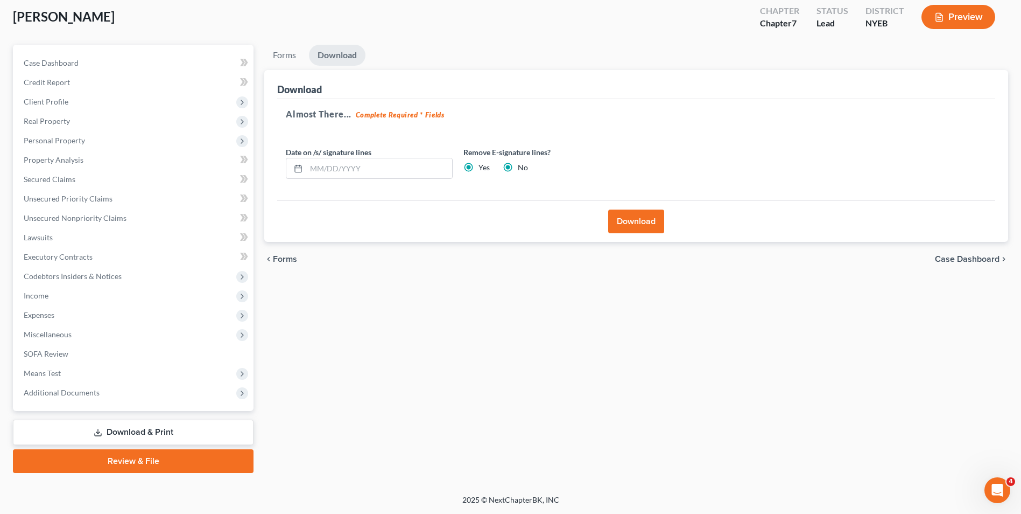
radio input "false"
click at [633, 217] on button "Download" at bounding box center [636, 221] width 56 height 24
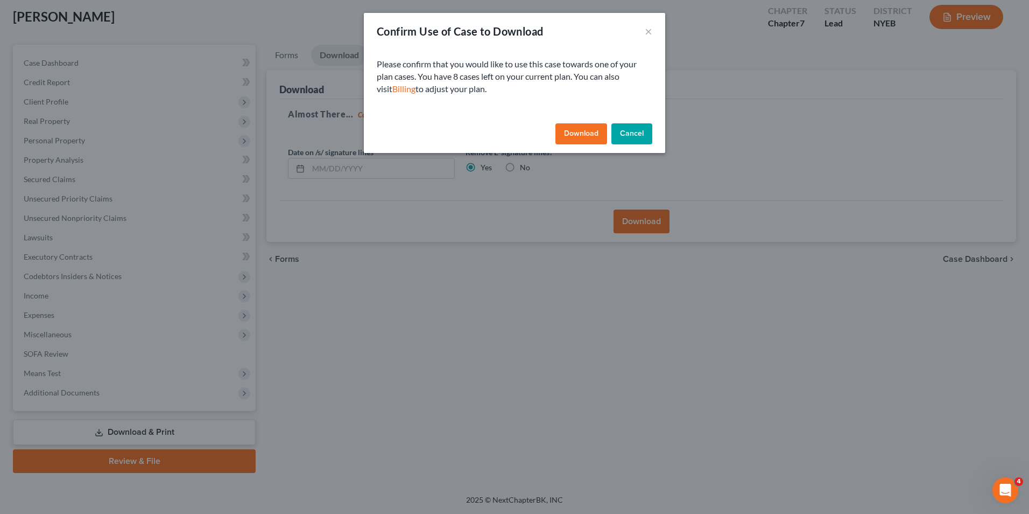
click at [573, 134] on button "Download" at bounding box center [582, 134] width 52 height 22
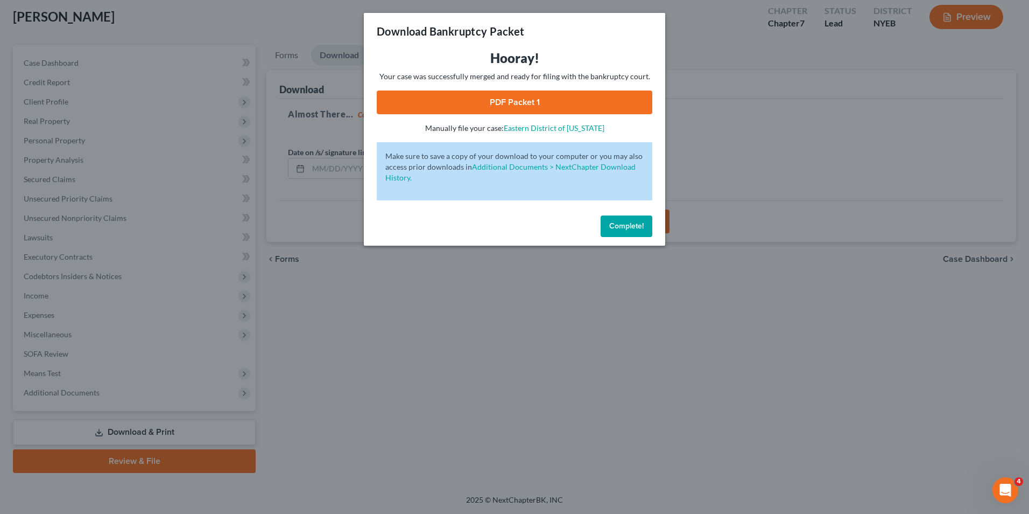
click at [510, 98] on link "PDF Packet 1" at bounding box center [515, 102] width 276 height 24
click at [620, 227] on span "Complete!" at bounding box center [626, 225] width 34 height 9
